Goal: Communication & Community: Answer question/provide support

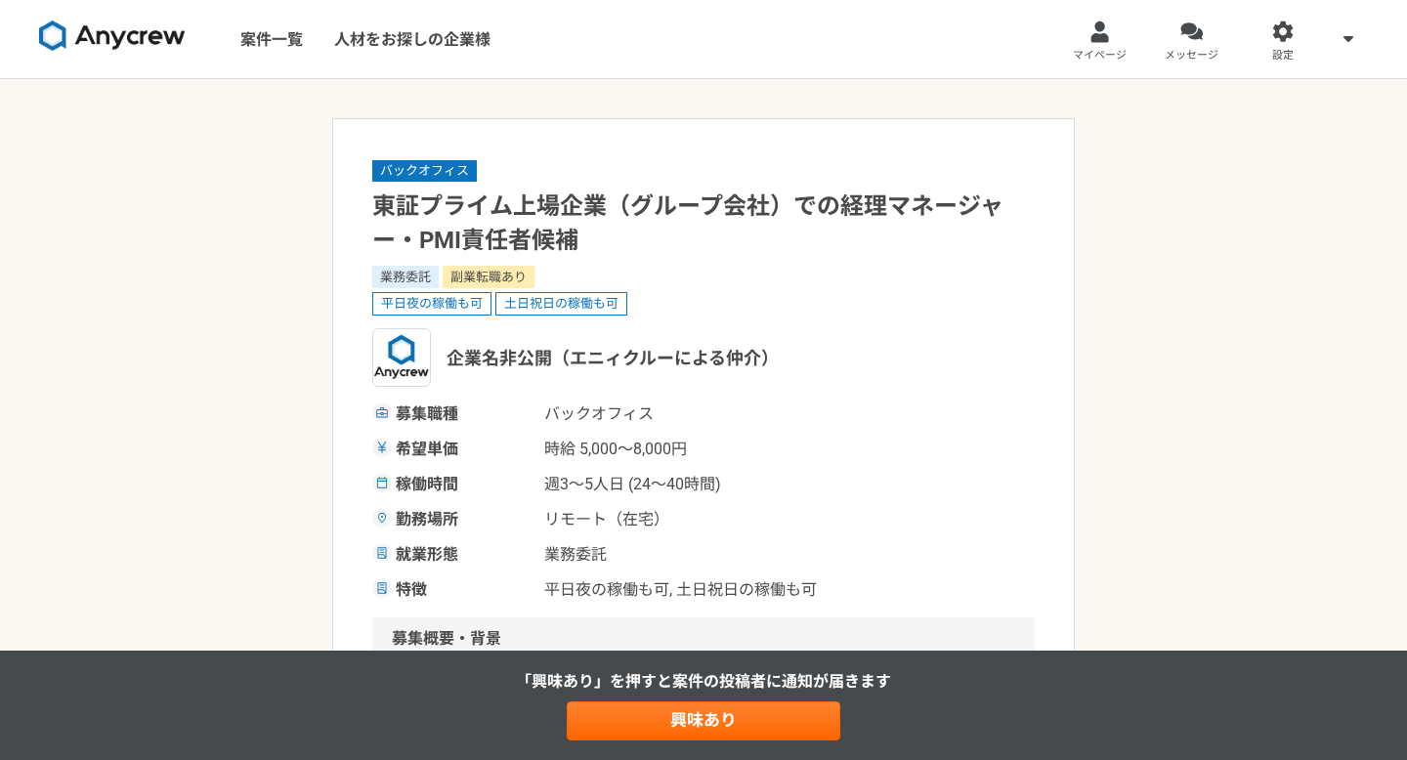
click at [121, 33] on img at bounding box center [112, 36] width 147 height 31
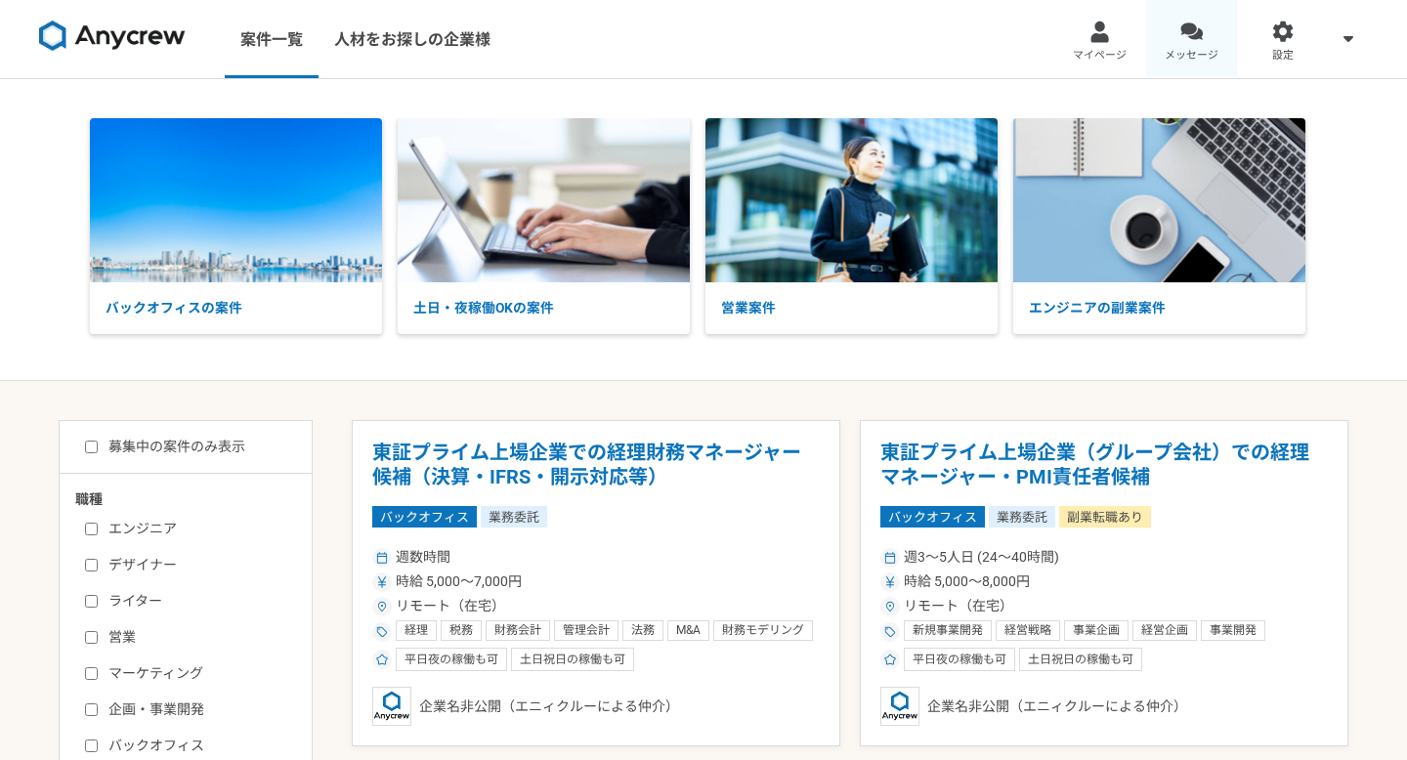
click at [1180, 34] on div at bounding box center [1191, 32] width 22 height 22
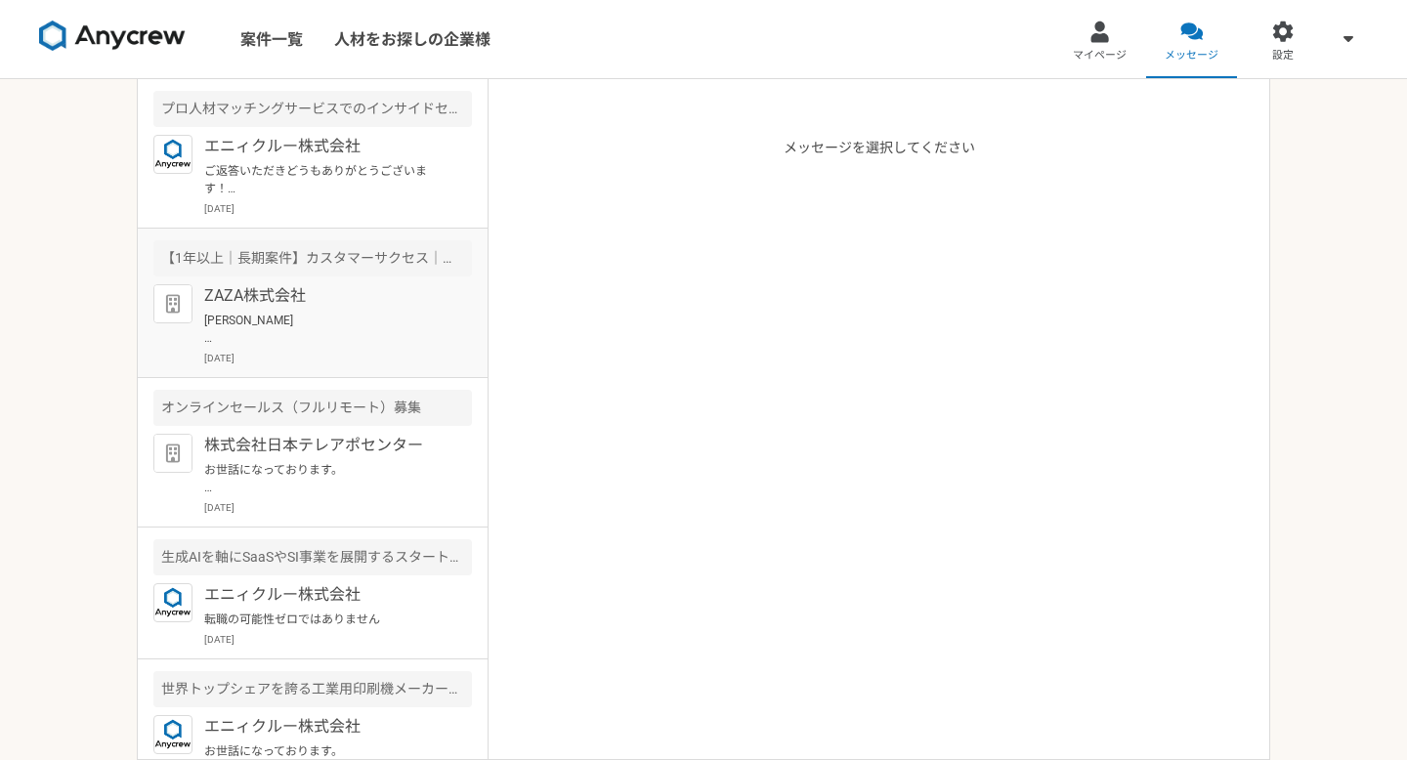
click at [286, 313] on p "[PERSON_NAME] お世話になっております。 ZAZA株式会社の[PERSON_NAME]でございます。 本日、下記日程にて面談のお時間を頂戴しており…" at bounding box center [324, 329] width 241 height 35
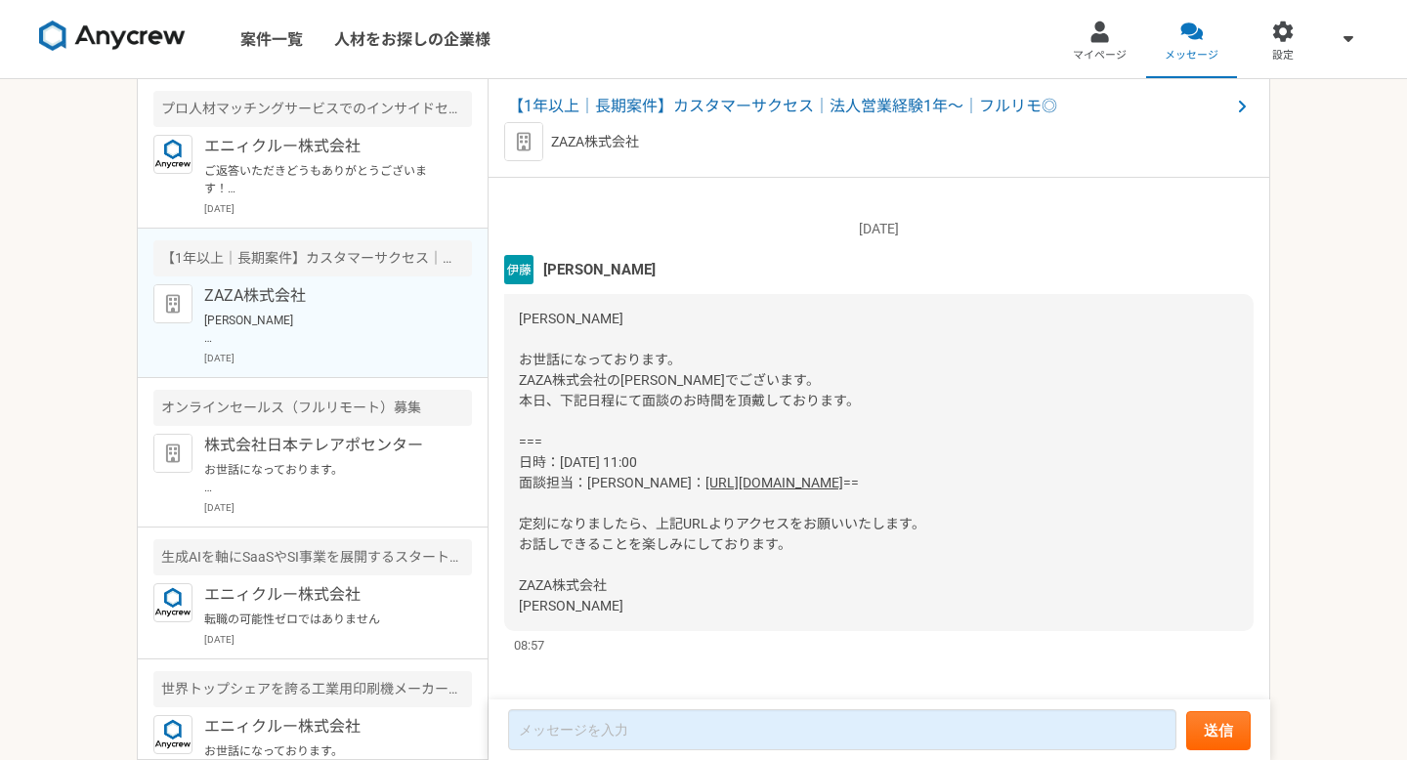
scroll to position [1940, 0]
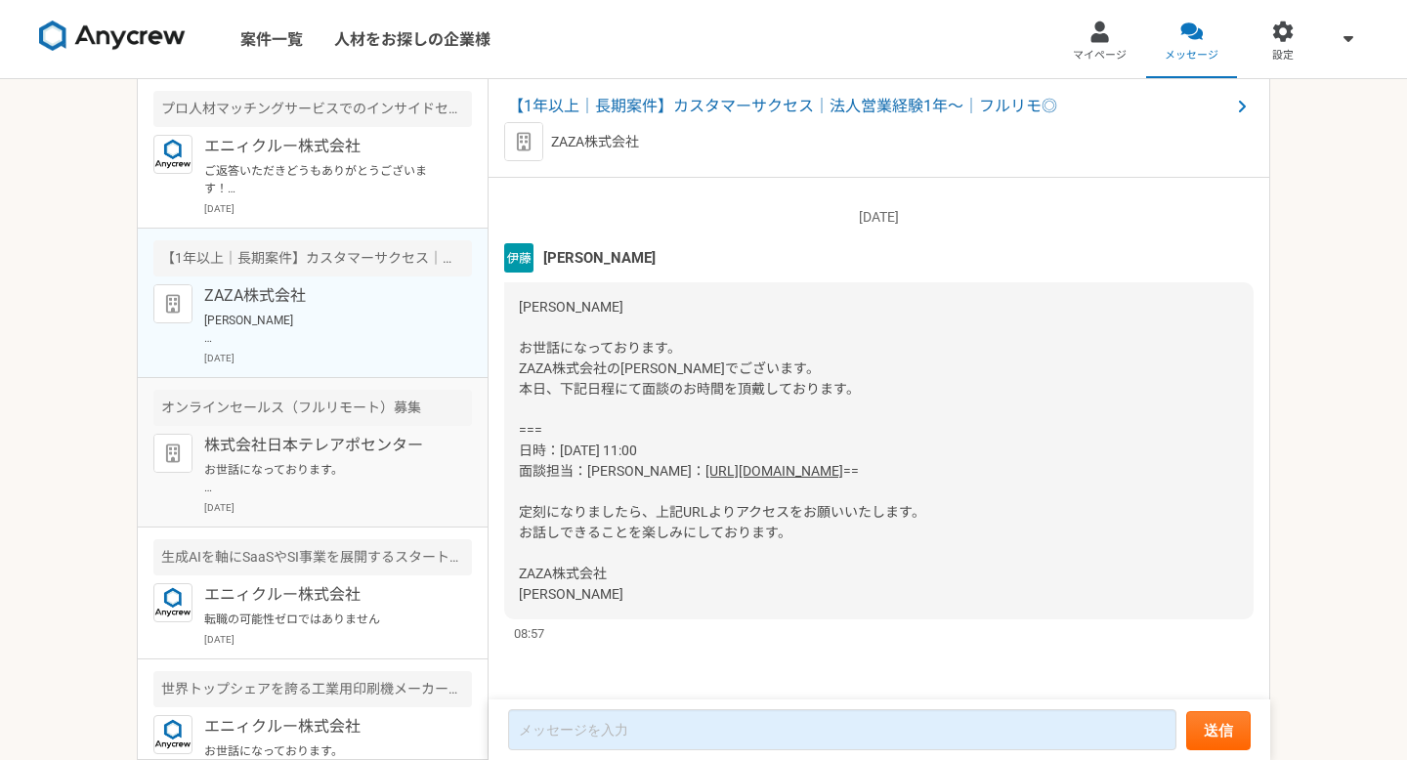
click at [257, 456] on p "株式会社日本テレアポセンター" at bounding box center [324, 445] width 241 height 23
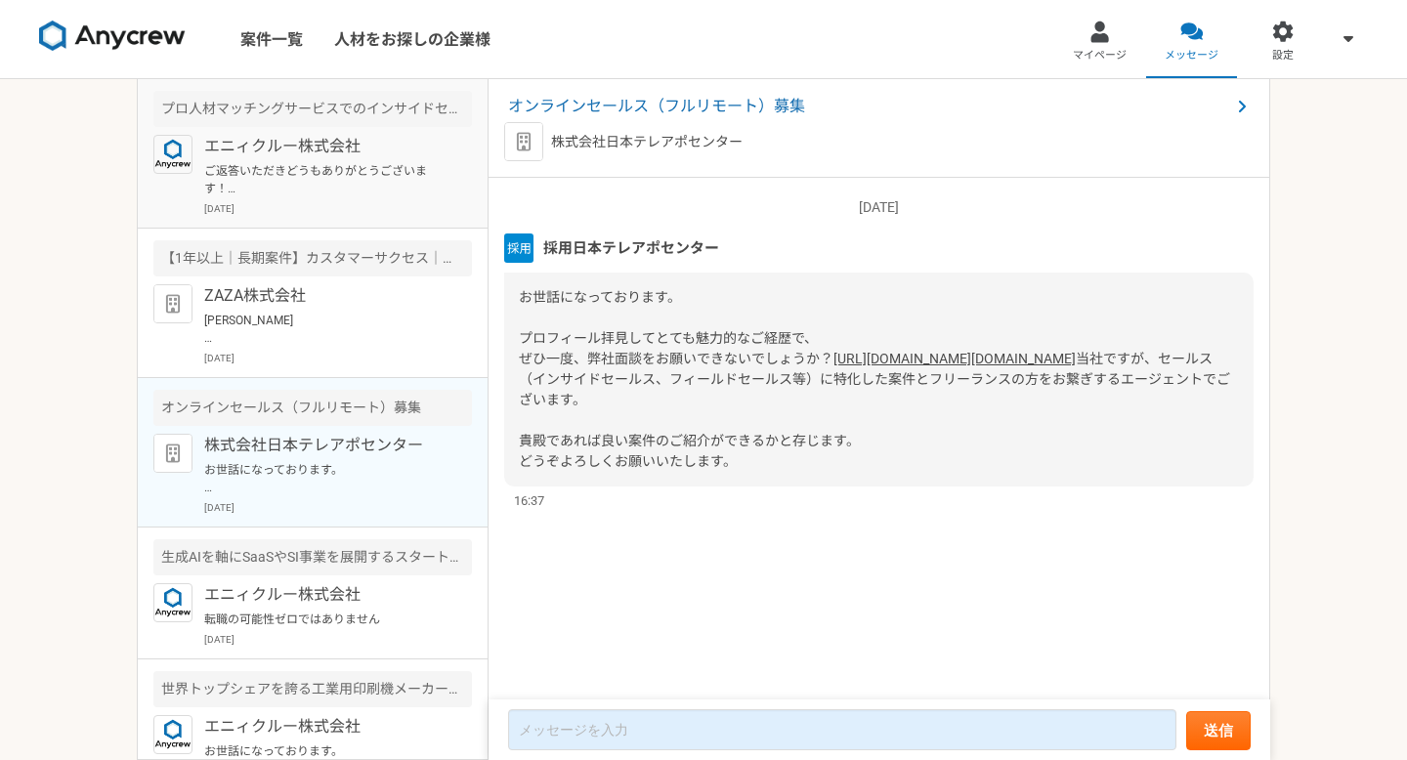
click at [300, 184] on p "ご返答いただきどうもありがとうございます！ それでは一度オンライン会議で詳細をお話しさていただきたく、こちらより日時をご指定いただいてもよろしいでしょうか。 …" at bounding box center [324, 179] width 241 height 35
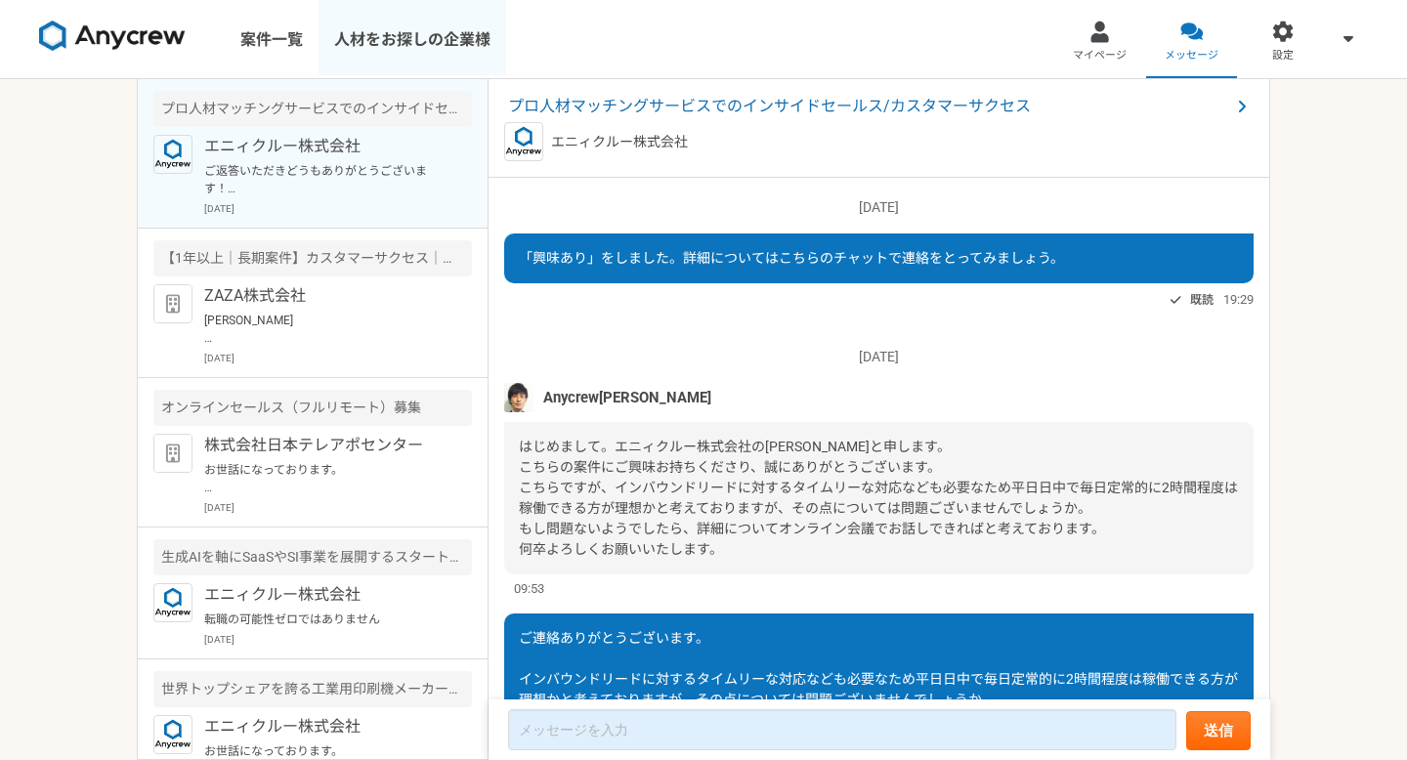
scroll to position [362, 0]
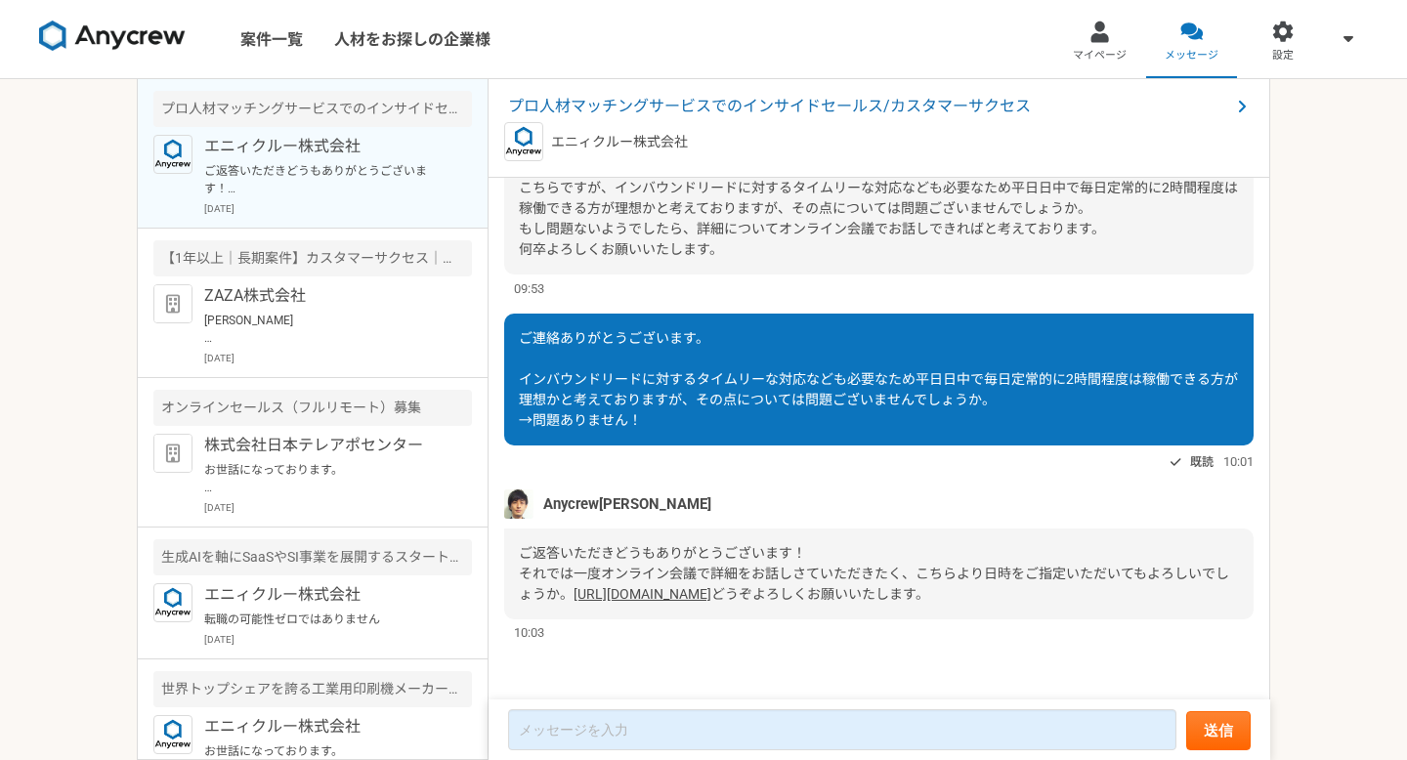
click at [154, 23] on img at bounding box center [112, 36] width 147 height 31
